Goal: Task Accomplishment & Management: Manage account settings

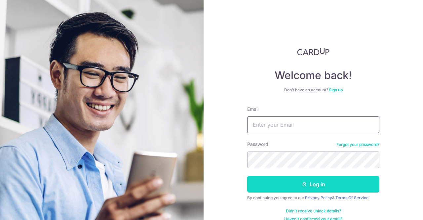
type input "[EMAIL_ADDRESS][DOMAIN_NAME]"
click at [288, 182] on button "Log in" at bounding box center [313, 184] width 132 height 17
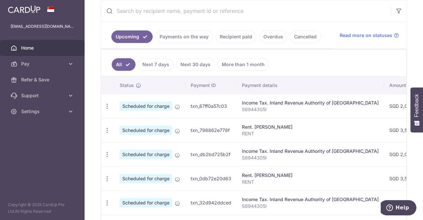
scroll to position [128, 0]
click at [249, 130] on p "RENT" at bounding box center [310, 133] width 137 height 7
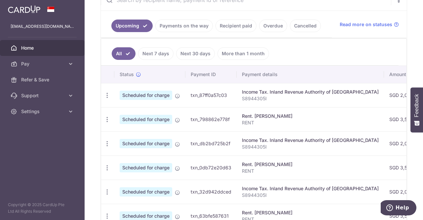
scroll to position [156, 0]
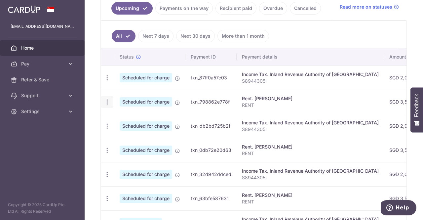
click at [108, 81] on icon "button" at bounding box center [107, 77] width 7 height 7
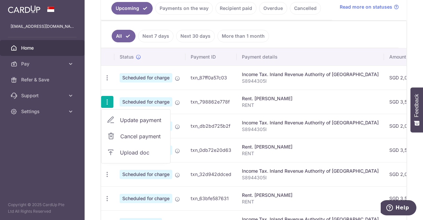
click at [129, 116] on span "Update payment" at bounding box center [142, 120] width 45 height 8
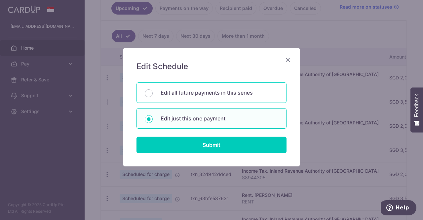
click at [184, 93] on p "Edit all future payments in this series" at bounding box center [220, 93] width 118 height 8
click at [153, 93] on input "Edit all future payments in this series" at bounding box center [149, 93] width 8 height 8
radio input "true"
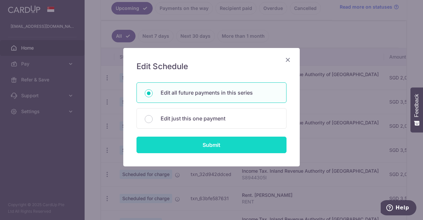
click at [191, 146] on input "Submit" at bounding box center [212, 145] width 150 height 17
radio input "true"
type input "3,500.00"
type input "RENT"
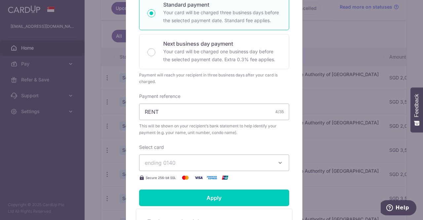
scroll to position [157, 0]
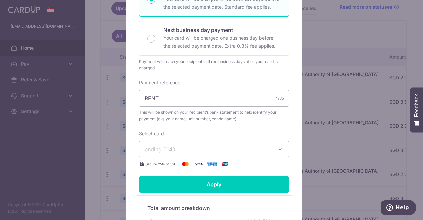
click at [222, 147] on span "ending 0140" at bounding box center [208, 149] width 127 height 8
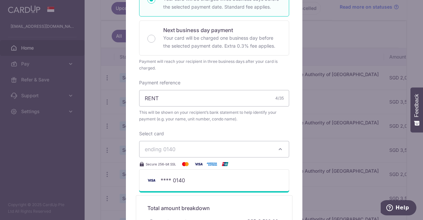
click at [240, 129] on div "Enter payment amount 3,500.00 3500.00 SGD To change the payment amount, please …" at bounding box center [214, 53] width 150 height 229
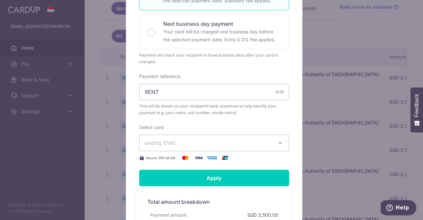
scroll to position [0, 0]
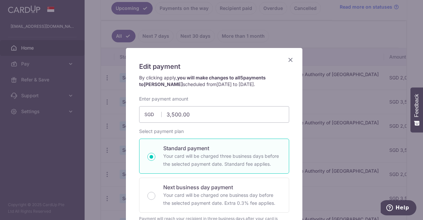
click at [289, 59] on icon "Close" at bounding box center [291, 60] width 8 height 8
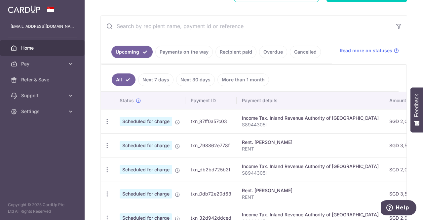
click at [192, 53] on link "Payments on the way" at bounding box center [184, 52] width 58 height 13
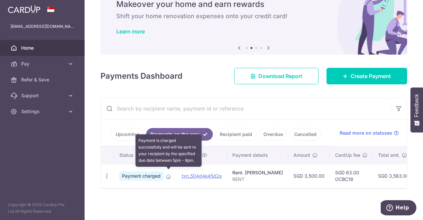
click at [170, 175] on icon at bounding box center [168, 176] width 5 height 5
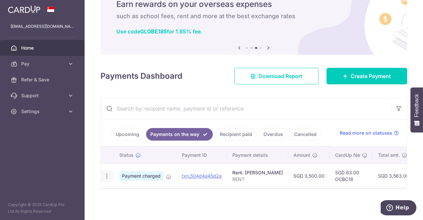
click at [106, 175] on icon "button" at bounding box center [106, 176] width 7 height 7
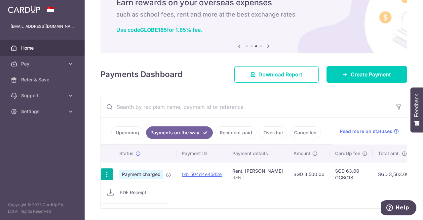
click at [211, 191] on div "Status Payment ID Payment details Amount CardUp fee Total amt. Charge date Due …" at bounding box center [254, 176] width 306 height 63
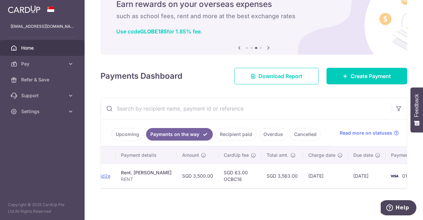
scroll to position [0, 129]
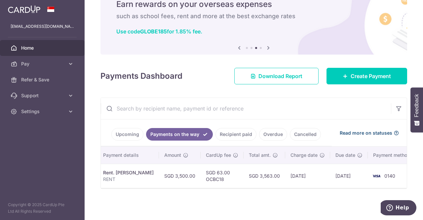
click at [360, 131] on span "Read more on statuses" at bounding box center [366, 133] width 53 height 7
click at [69, 63] on icon at bounding box center [70, 63] width 7 height 7
click at [125, 132] on link "Upcoming" at bounding box center [127, 134] width 32 height 13
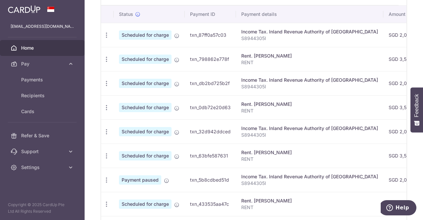
scroll to position [0, 0]
click at [255, 103] on div "Rent. [PERSON_NAME]" at bounding box center [310, 104] width 137 height 7
click at [216, 107] on td "txn_0db72e20d63" at bounding box center [210, 107] width 51 height 24
click at [105, 39] on icon "button" at bounding box center [107, 35] width 7 height 7
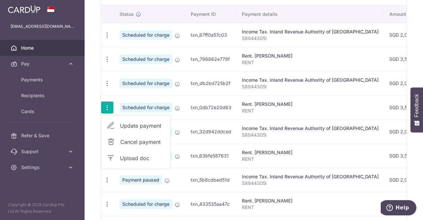
click at [134, 124] on span "Update payment" at bounding box center [142, 126] width 45 height 8
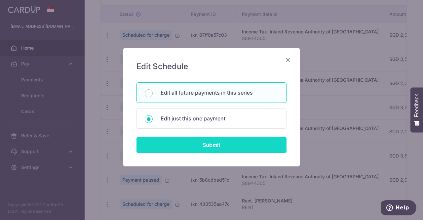
click at [157, 140] on input "Submit" at bounding box center [212, 145] width 150 height 17
radio input "true"
type input "[DATE]"
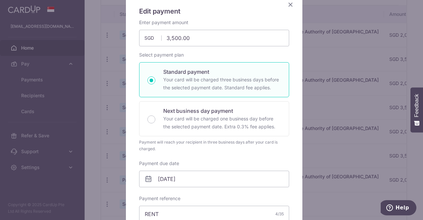
scroll to position [21, 0]
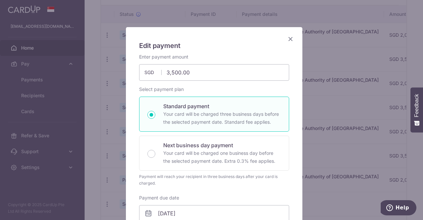
click at [287, 39] on icon "Close" at bounding box center [291, 39] width 8 height 8
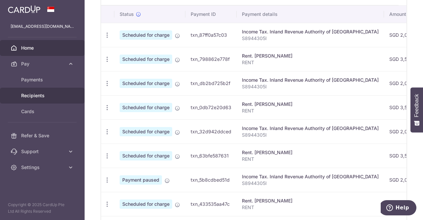
click at [33, 98] on span "Recipients" at bounding box center [43, 95] width 44 height 7
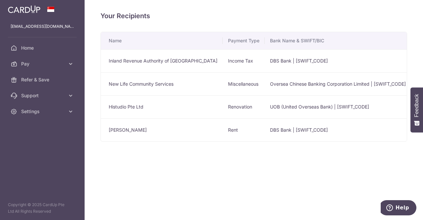
click at [123, 132] on td "[PERSON_NAME]" at bounding box center [162, 129] width 122 height 23
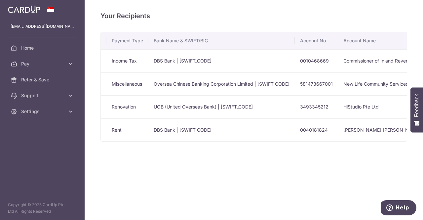
scroll to position [0, 129]
